Goal: Information Seeking & Learning: Learn about a topic

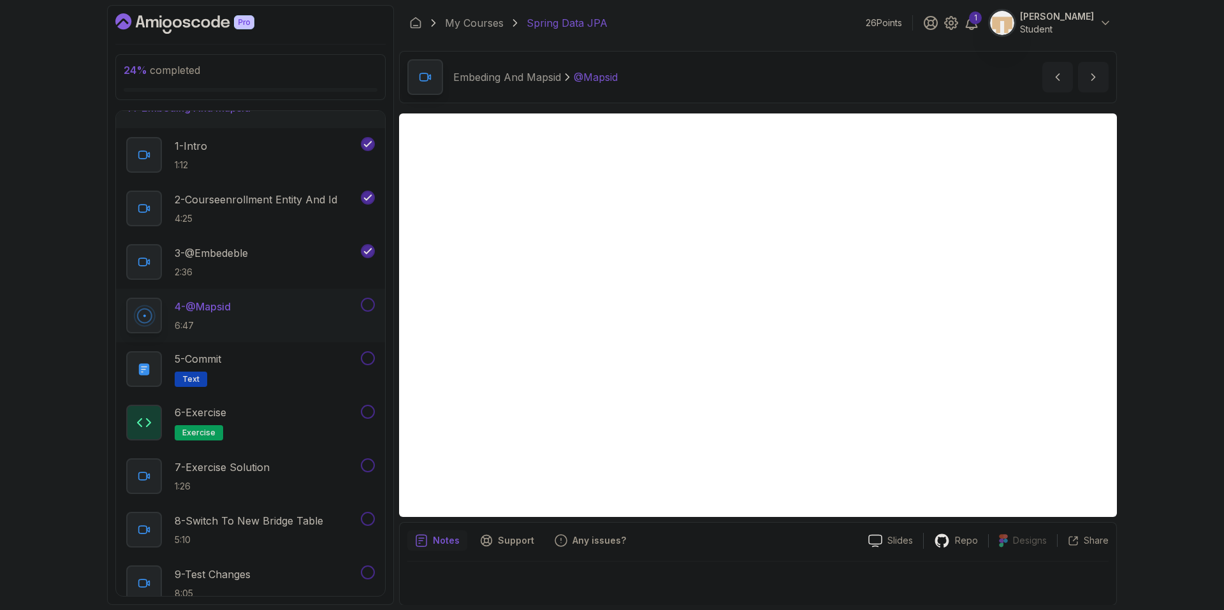
scroll to position [560, 0]
click at [369, 309] on button at bounding box center [368, 307] width 14 height 14
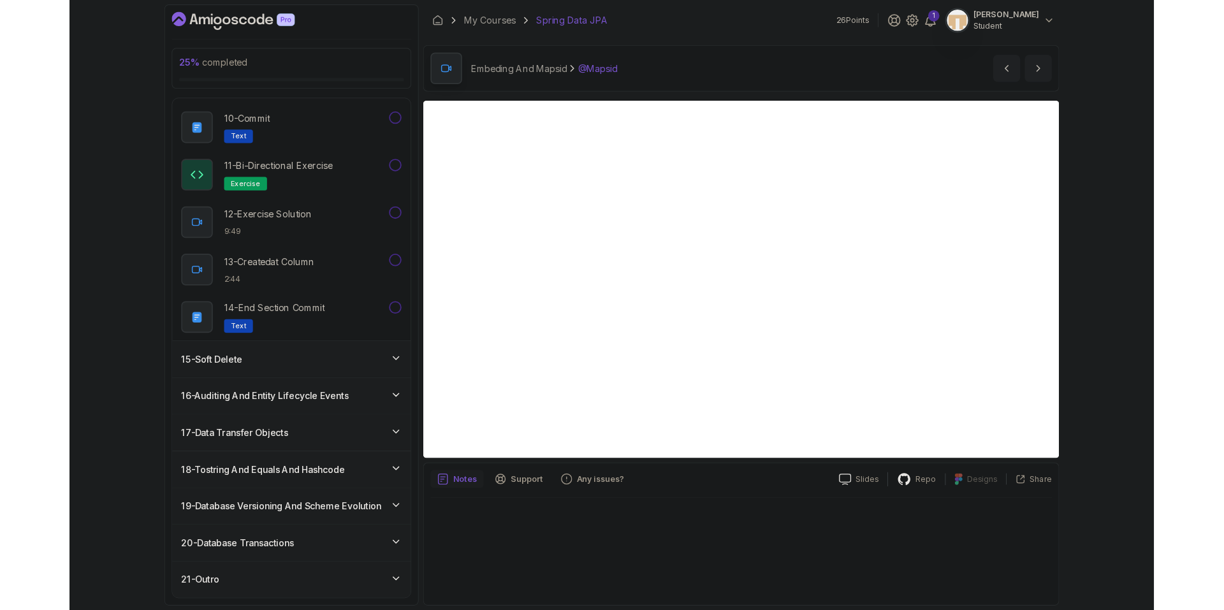
scroll to position [1134, 0]
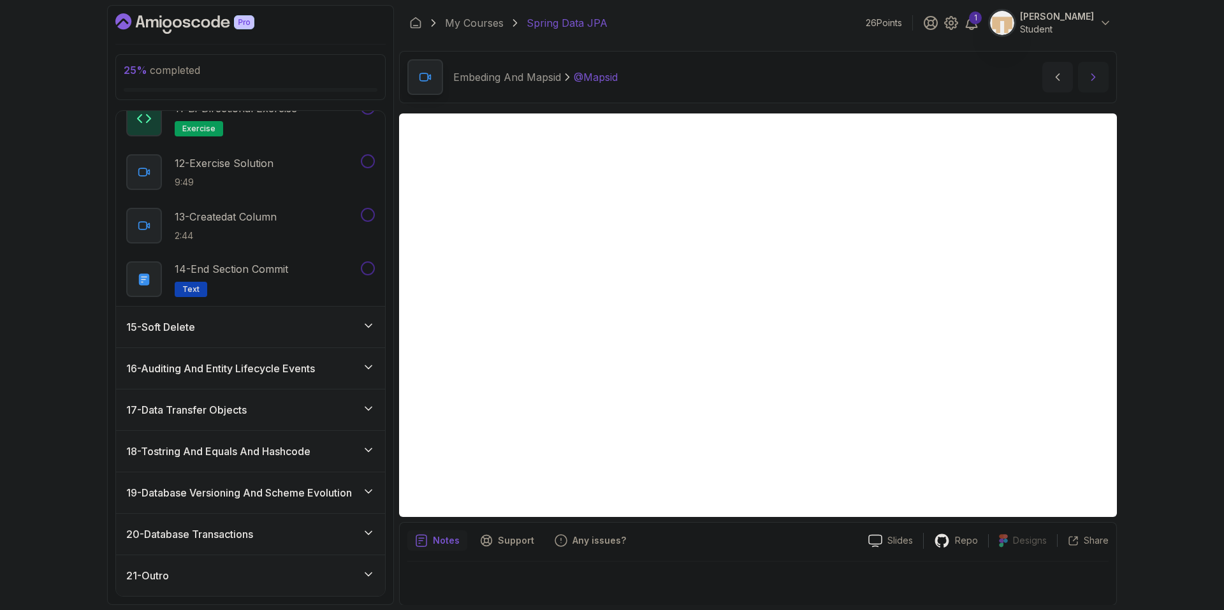
click at [1089, 87] on button "next content" at bounding box center [1093, 77] width 31 height 31
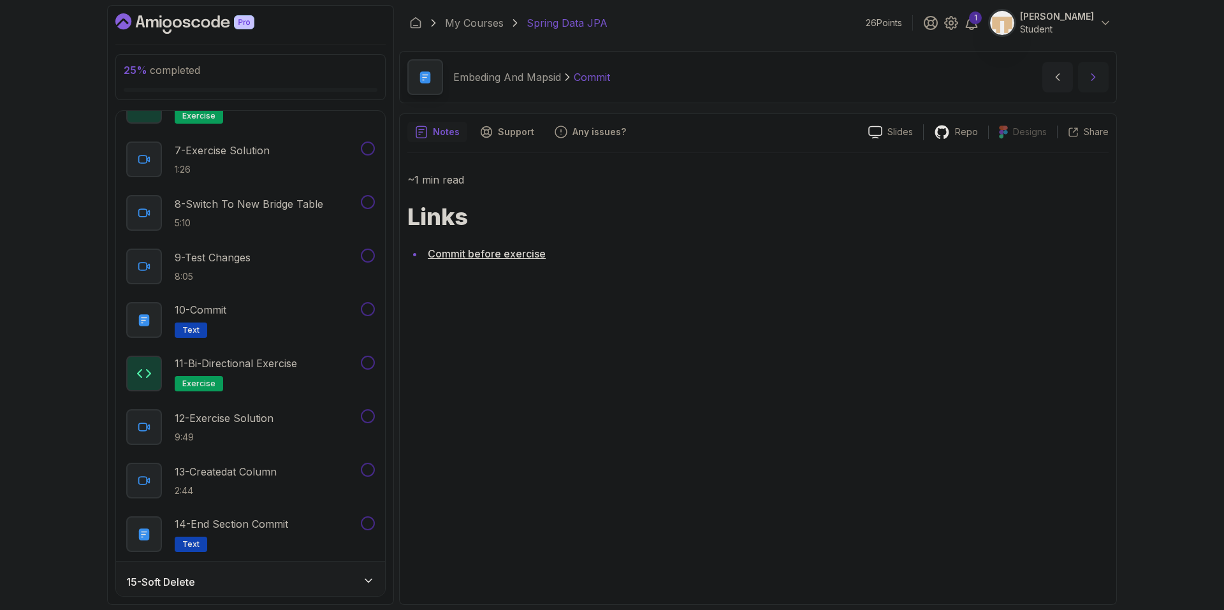
click at [1085, 85] on button "next content" at bounding box center [1093, 77] width 31 height 31
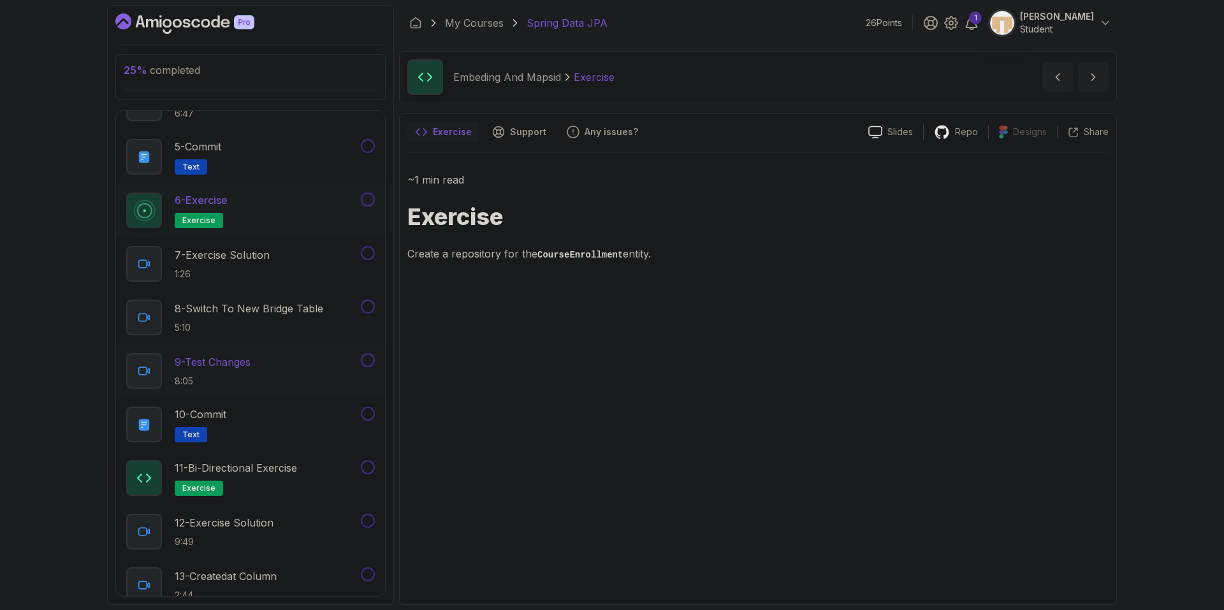
scroll to position [745, 0]
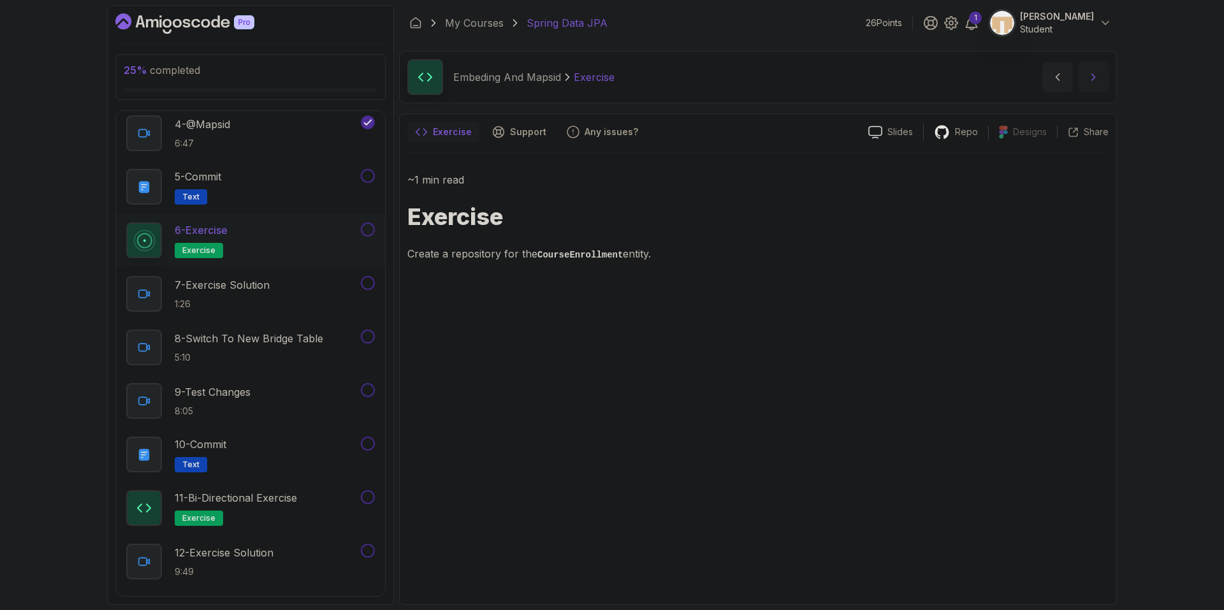
click at [1090, 84] on button "next content" at bounding box center [1093, 77] width 31 height 31
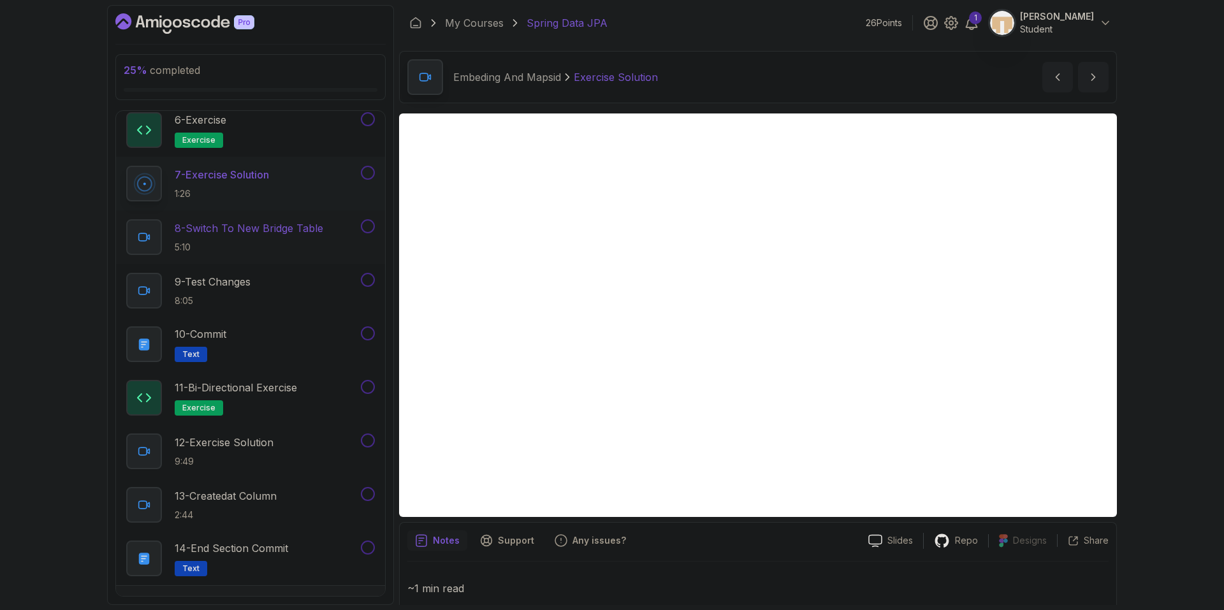
scroll to position [808, 0]
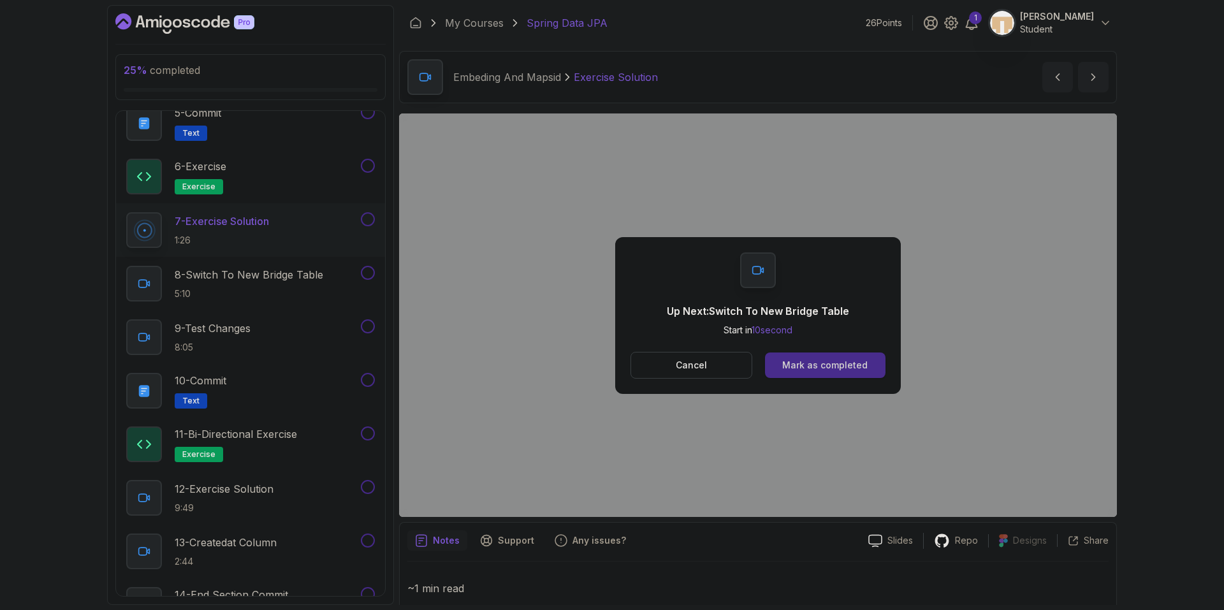
click at [828, 370] on div "Mark as completed" at bounding box center [824, 365] width 85 height 13
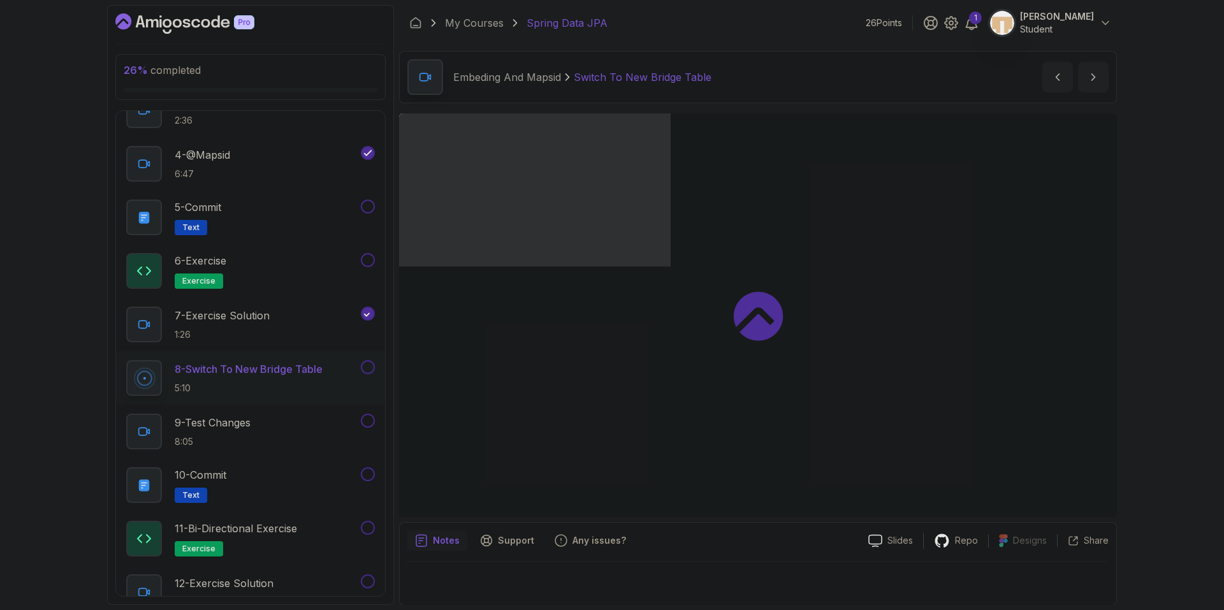
scroll to position [681, 0]
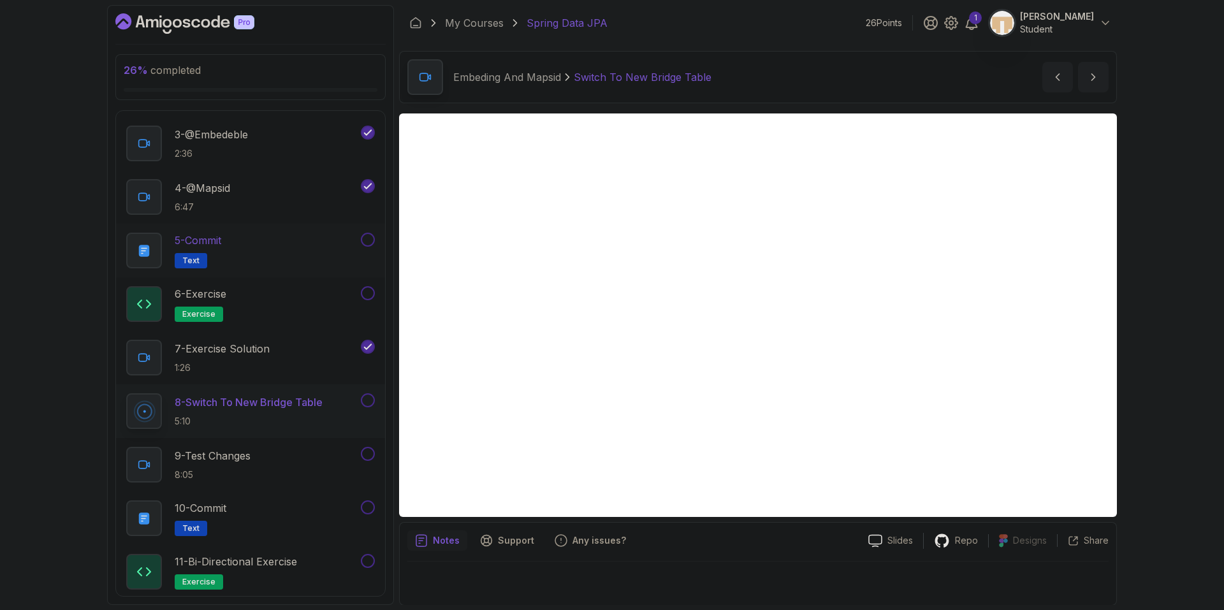
click at [365, 238] on button at bounding box center [368, 240] width 14 height 14
click at [372, 293] on button at bounding box center [368, 293] width 14 height 14
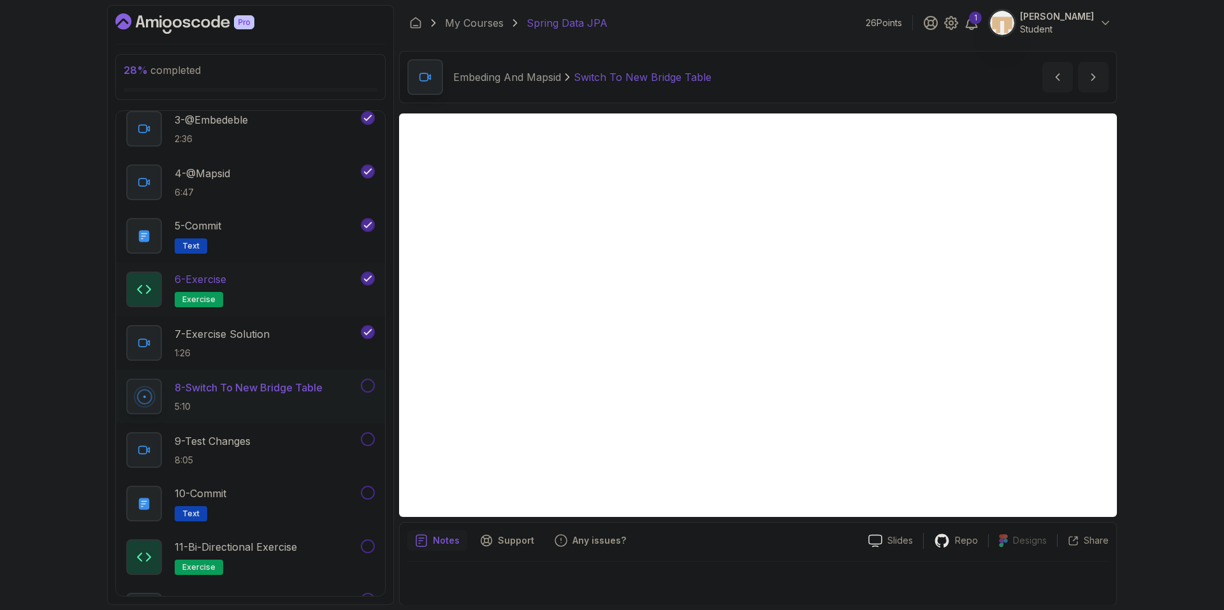
scroll to position [745, 0]
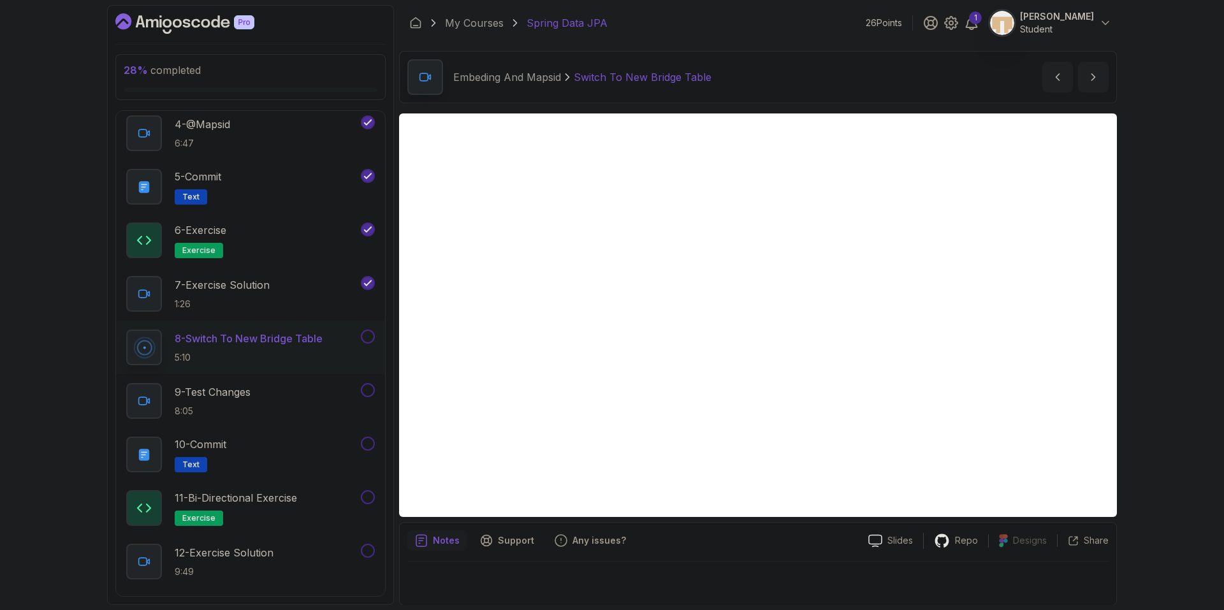
click at [711, 538] on div "Notes Support Any issues?" at bounding box center [632, 540] width 451 height 20
click at [712, 546] on div "Notes Support Any issues?" at bounding box center [632, 540] width 451 height 20
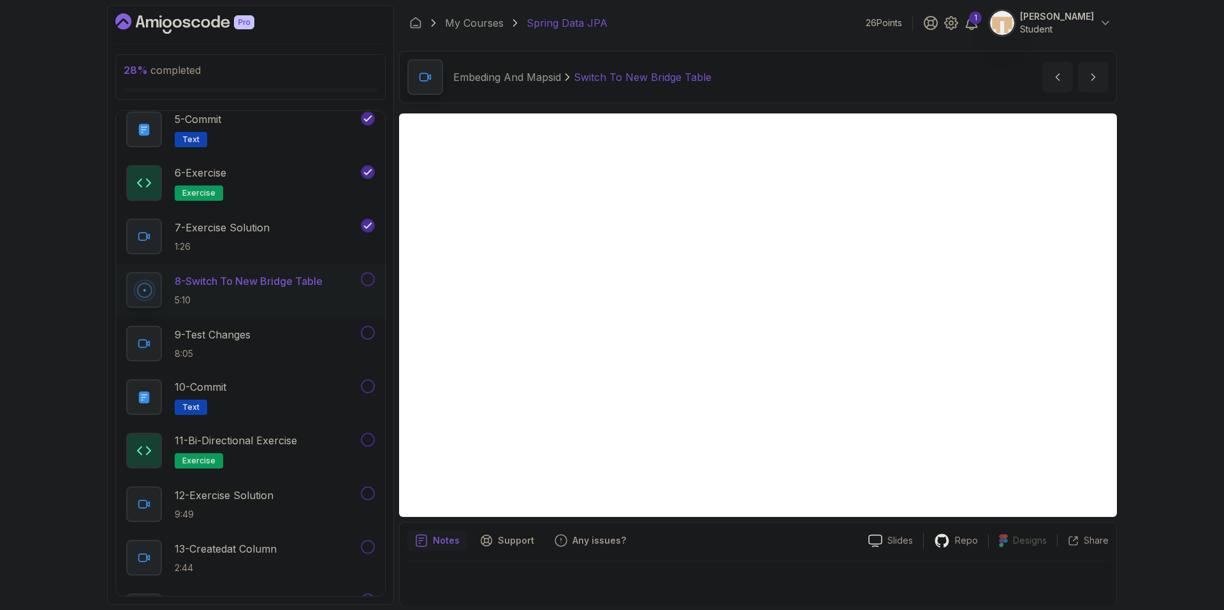
scroll to position [808, 0]
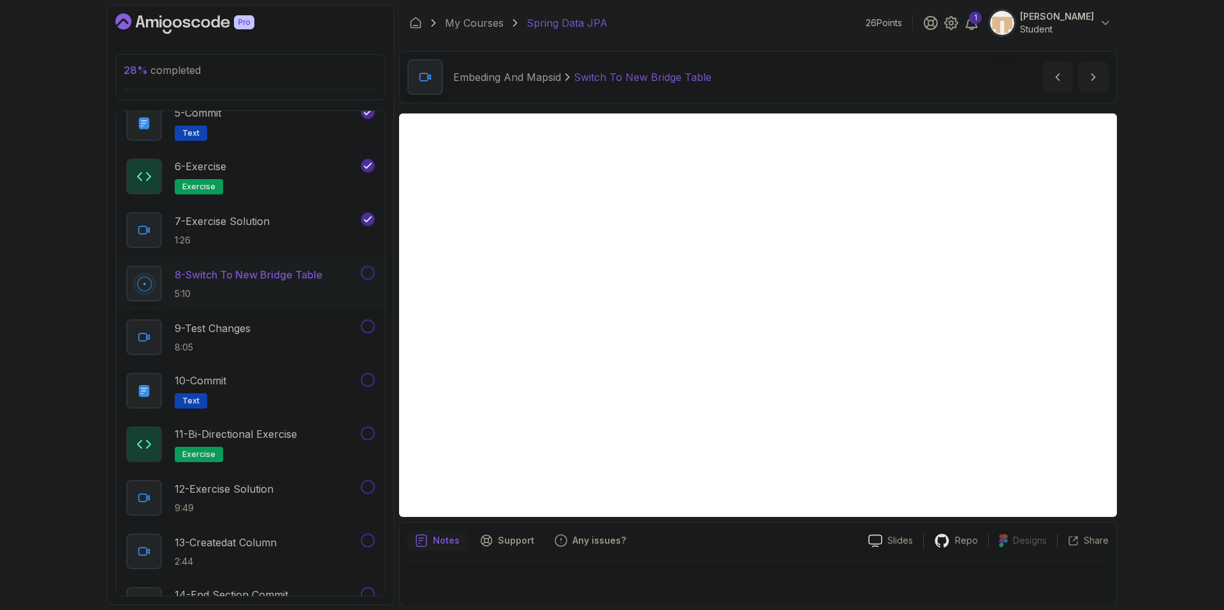
click at [370, 273] on button at bounding box center [368, 273] width 14 height 14
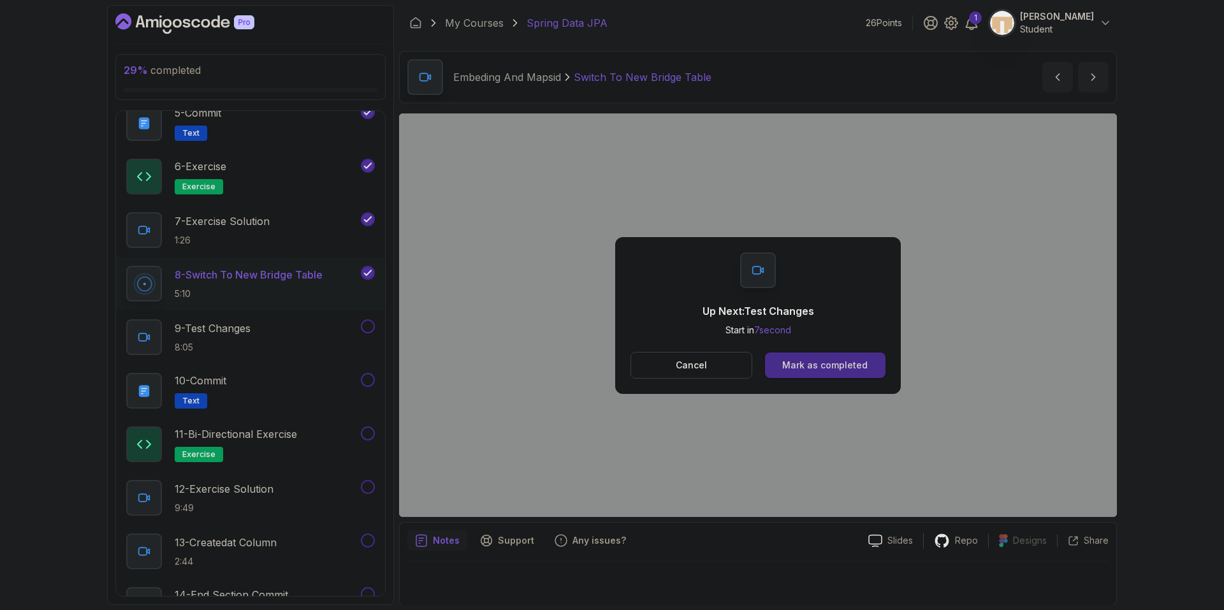
click at [807, 369] on div "Mark as completed" at bounding box center [824, 365] width 85 height 13
